Goal: Transaction & Acquisition: Purchase product/service

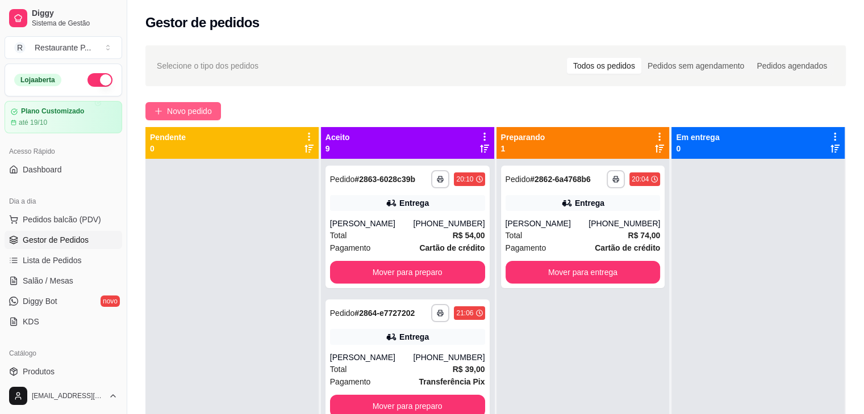
click at [183, 114] on span "Novo pedido" at bounding box center [189, 111] width 45 height 12
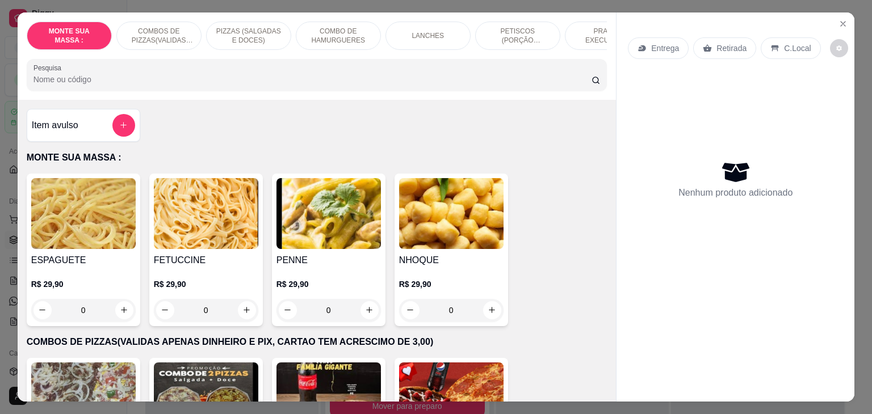
click at [246, 27] on p "PIZZAS (SALGADAS E DOCES)" at bounding box center [249, 36] width 66 height 18
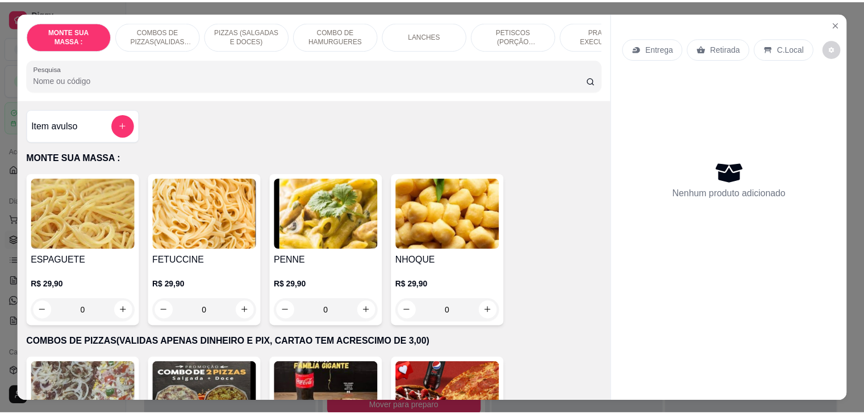
scroll to position [28, 0]
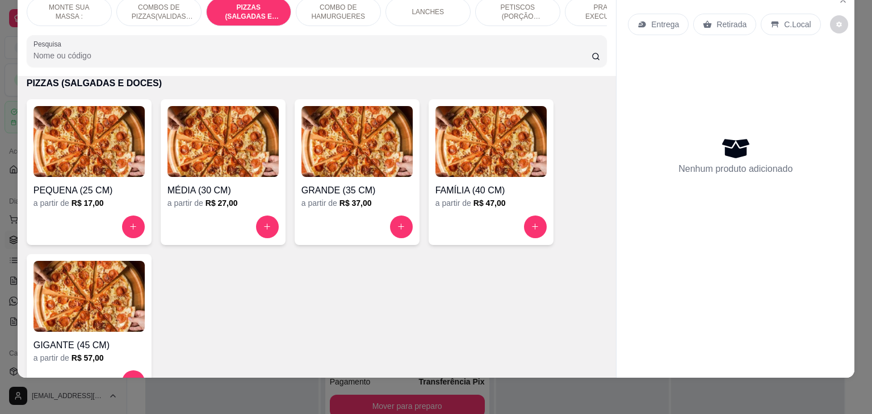
click at [108, 161] on img at bounding box center [88, 141] width 111 height 71
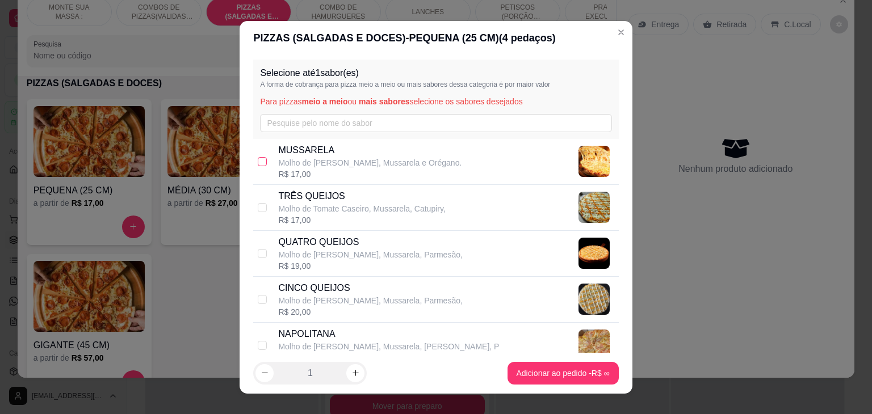
click at [258, 156] on label at bounding box center [262, 162] width 9 height 12
click at [258, 157] on input "checkbox" at bounding box center [262, 161] width 9 height 9
click at [258, 162] on input "checkbox" at bounding box center [262, 161] width 9 height 9
checkbox input "true"
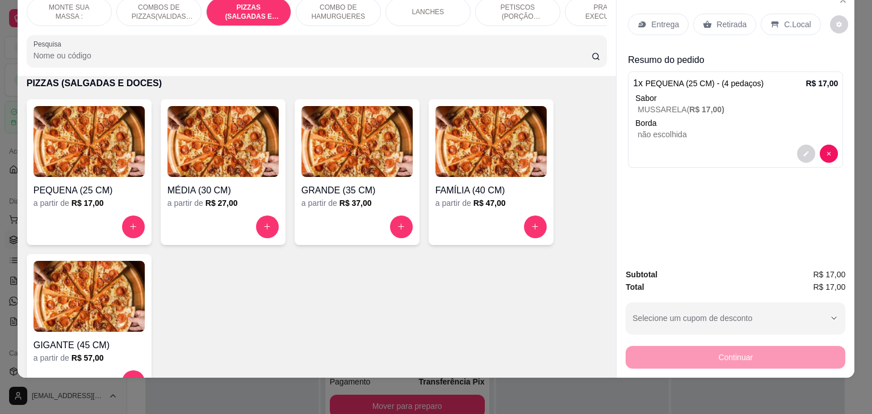
click at [724, 20] on p "Retirada" at bounding box center [732, 24] width 30 height 11
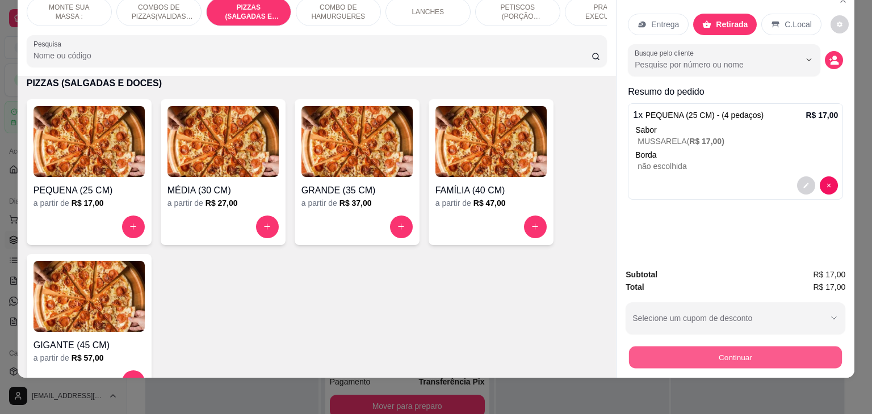
click at [704, 353] on button "Continuar" at bounding box center [735, 358] width 213 height 22
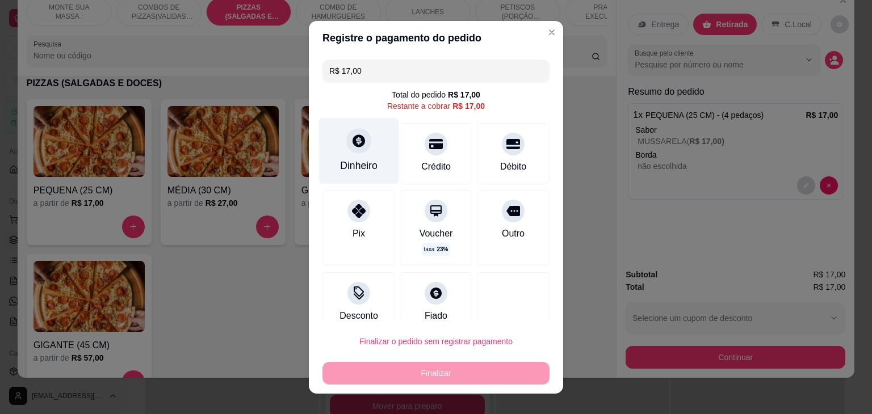
click at [340, 145] on div "Dinheiro" at bounding box center [359, 151] width 80 height 66
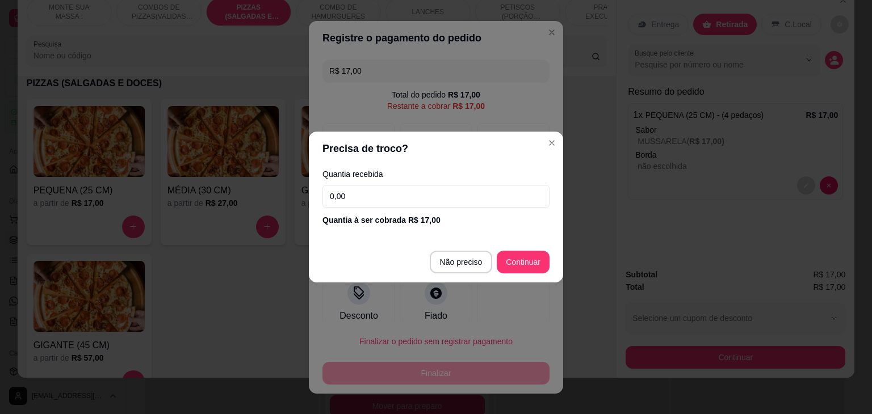
click at [378, 198] on input "0,00" at bounding box center [435, 196] width 227 height 23
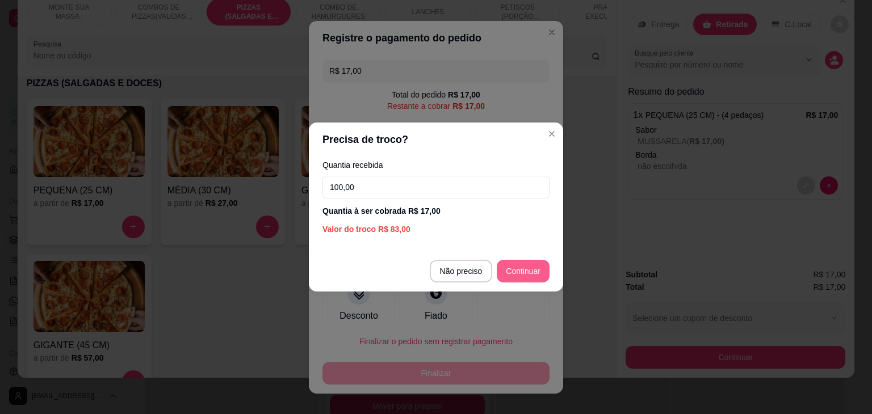
type input "100,00"
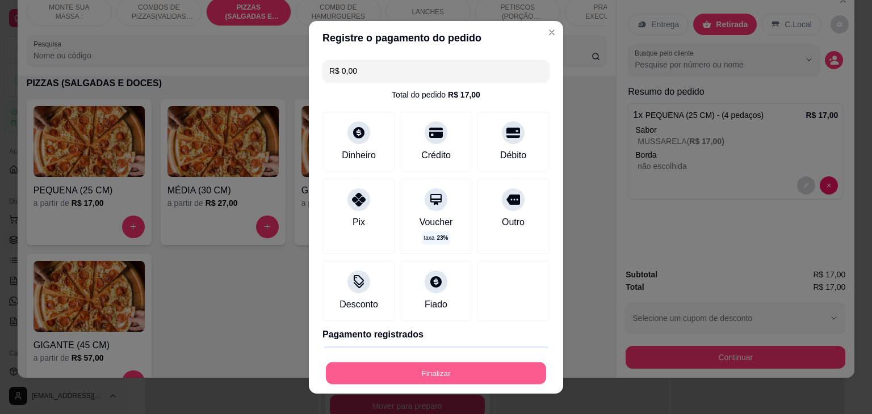
click at [464, 372] on button "Finalizar" at bounding box center [436, 373] width 220 height 22
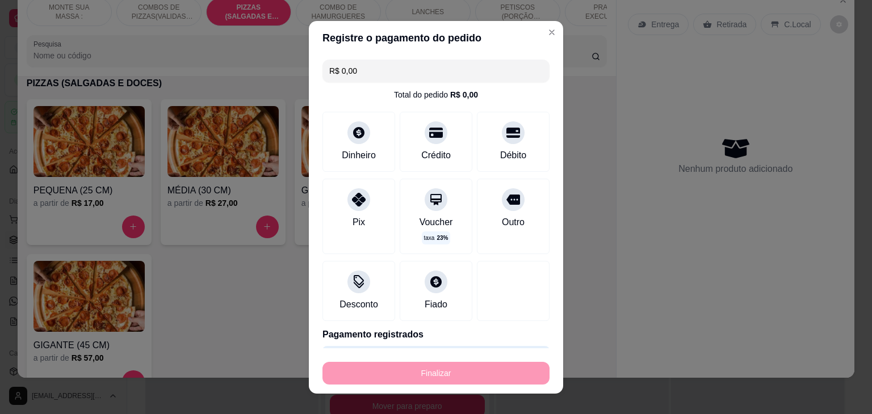
type input "-R$ 17,00"
